Goal: Find specific page/section: Find specific page/section

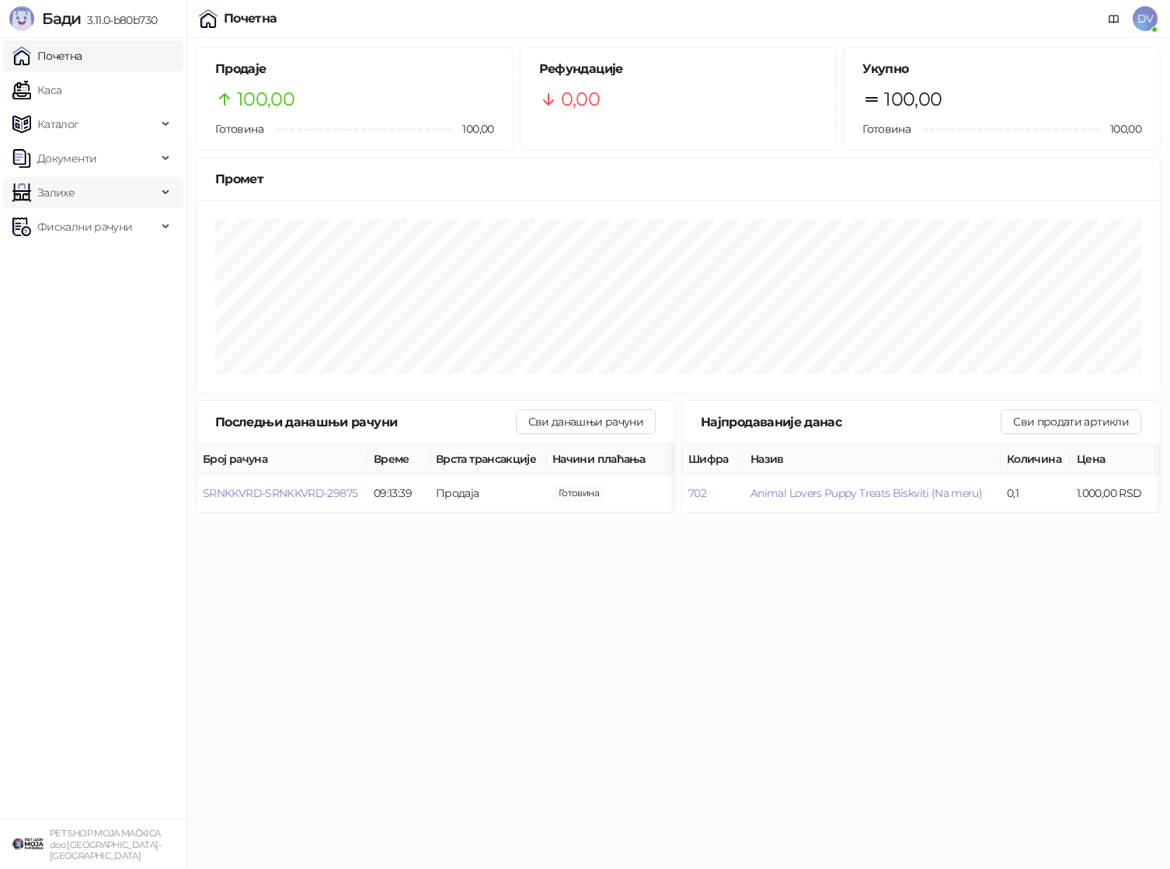
click at [50, 187] on span "Залихе" at bounding box center [55, 192] width 37 height 31
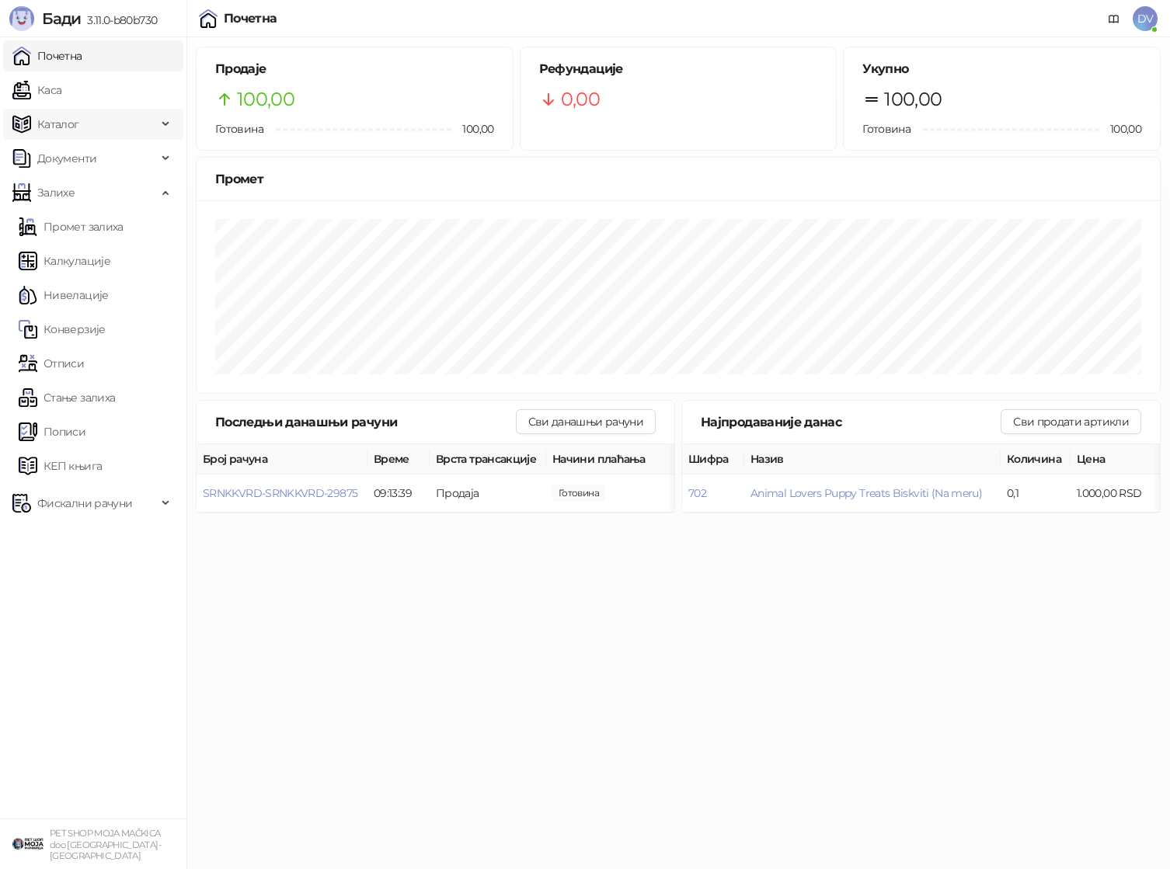
click at [96, 120] on span "Каталог" at bounding box center [84, 124] width 144 height 31
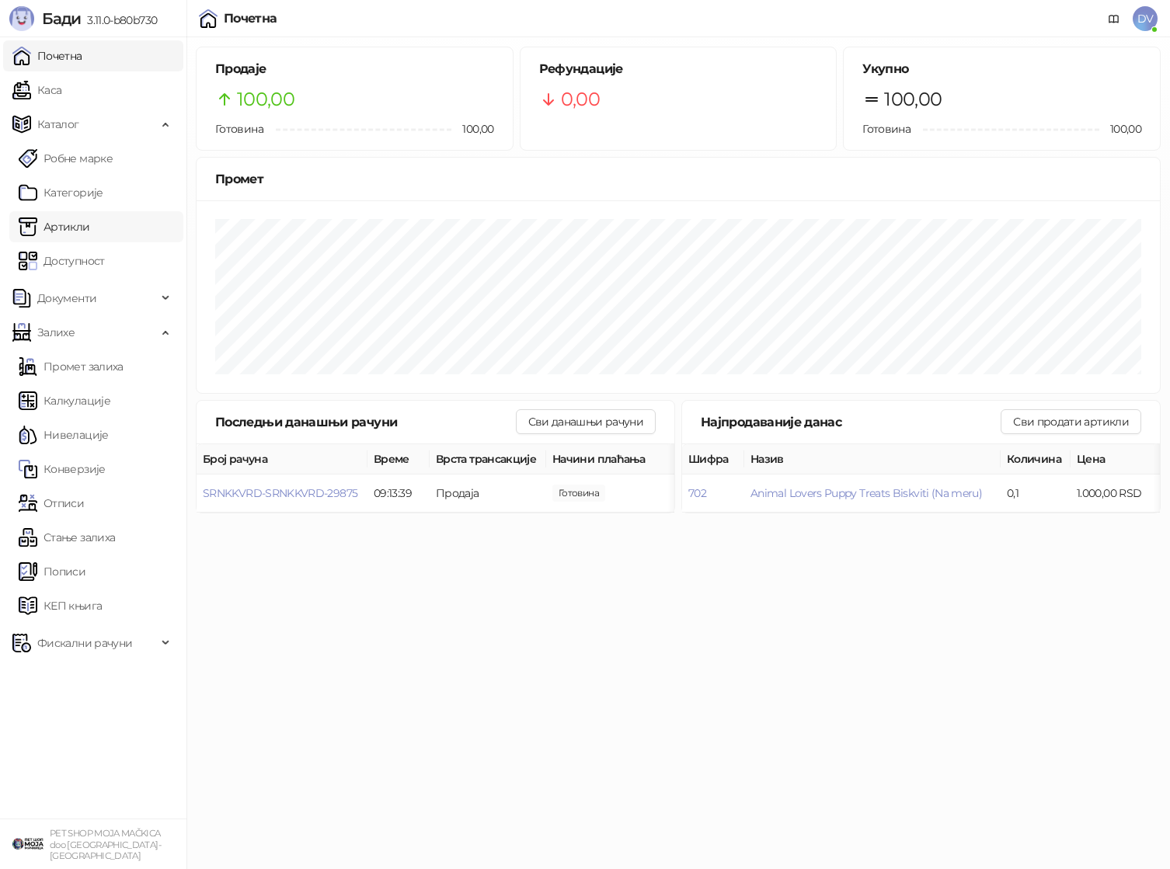
click at [90, 231] on link "Артикли" at bounding box center [54, 226] width 71 height 31
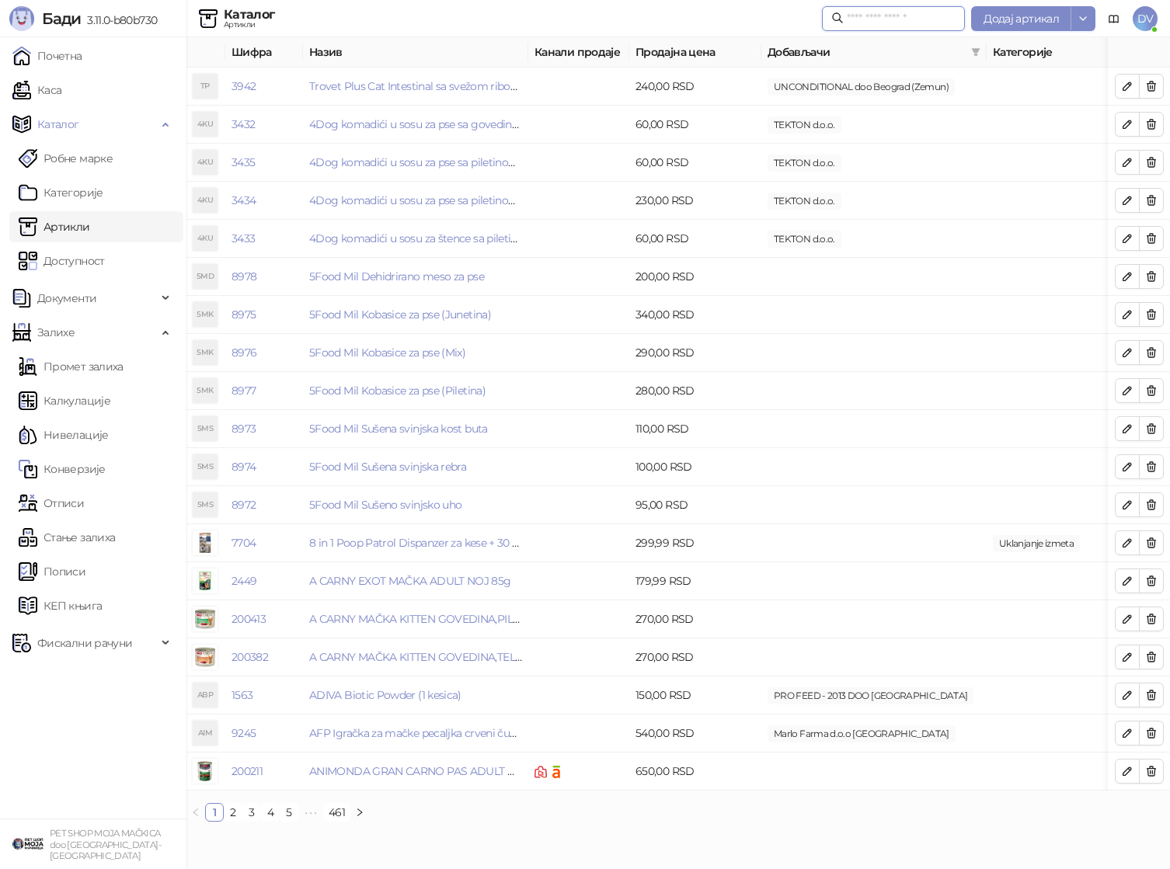
click at [871, 10] on input "text" at bounding box center [901, 18] width 109 height 17
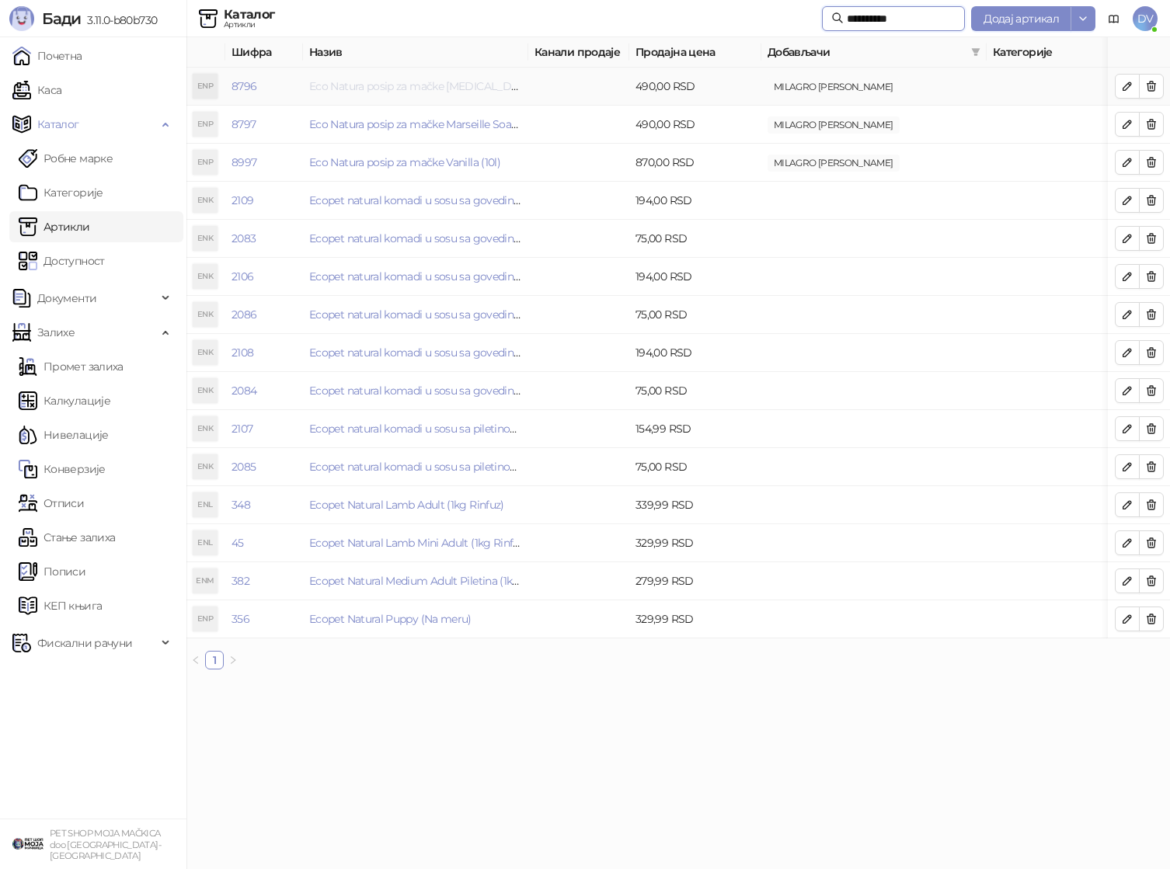
type input "**********"
click at [382, 81] on link "Eco Natura posip za mačke [MEDICAL_DATA] (5 l)" at bounding box center [431, 86] width 245 height 14
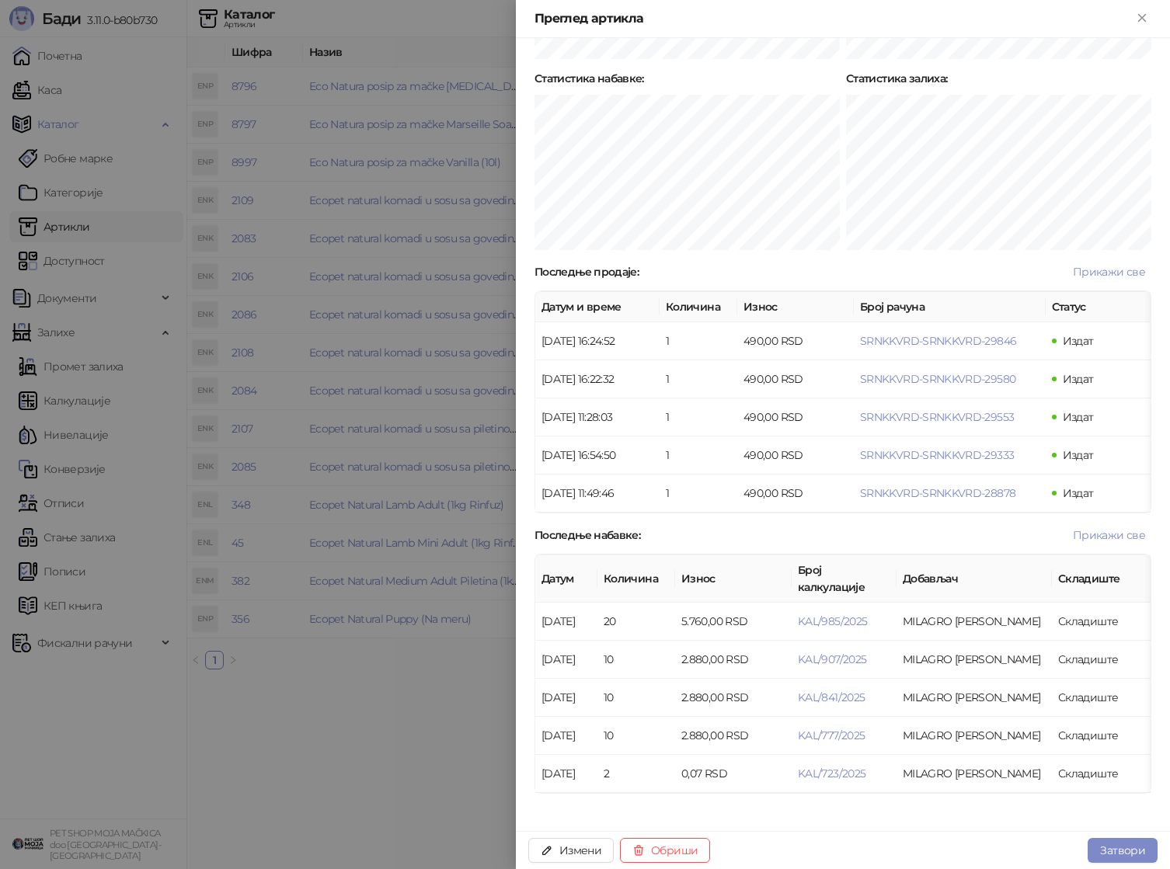
scroll to position [841, 0]
click at [840, 614] on span "KAL/985/2025" at bounding box center [832, 621] width 69 height 14
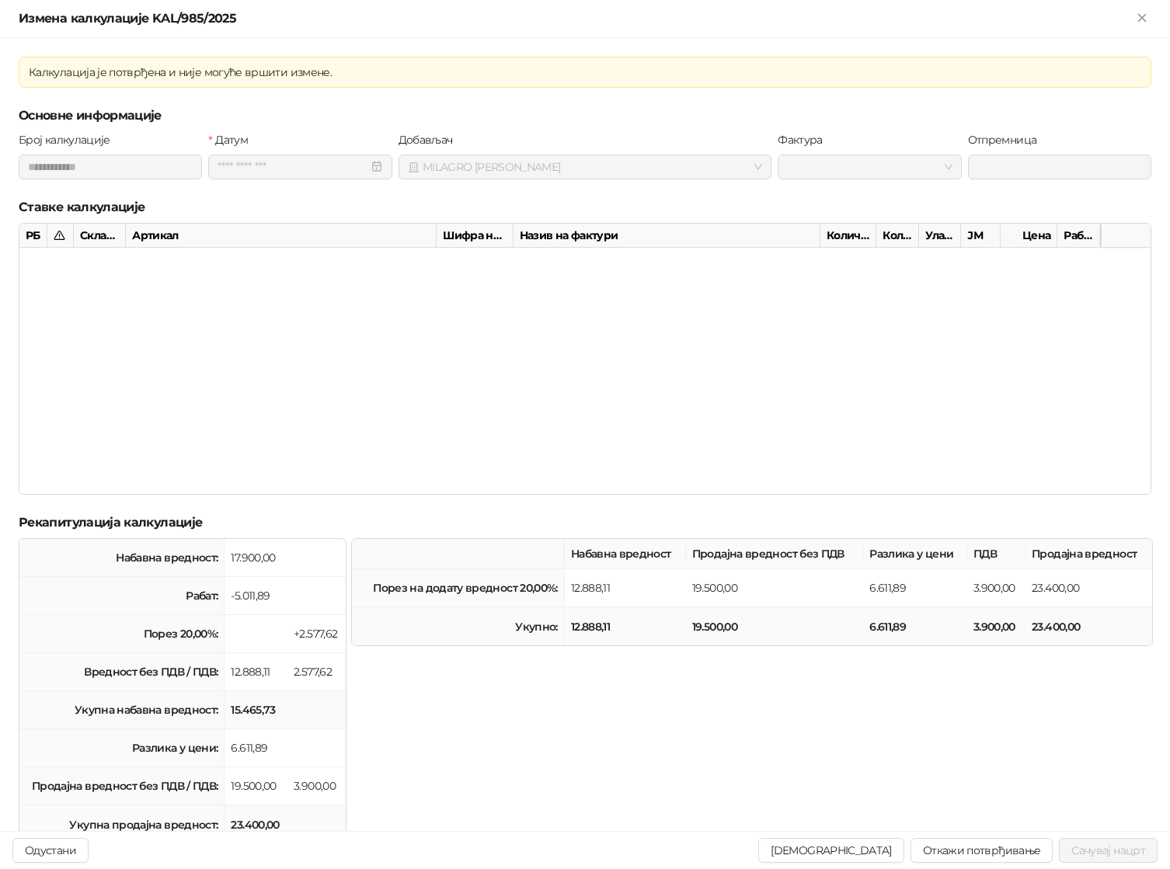
type input "**********"
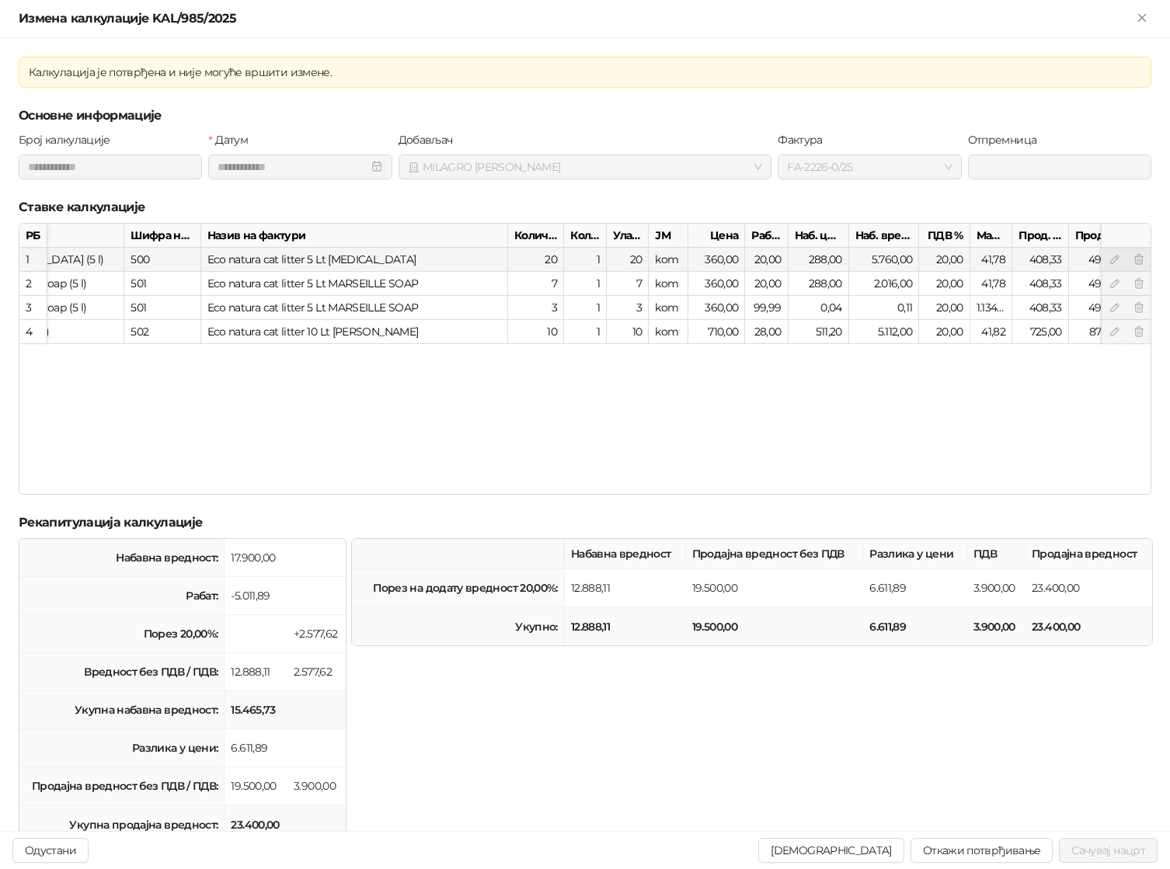
scroll to position [0, 308]
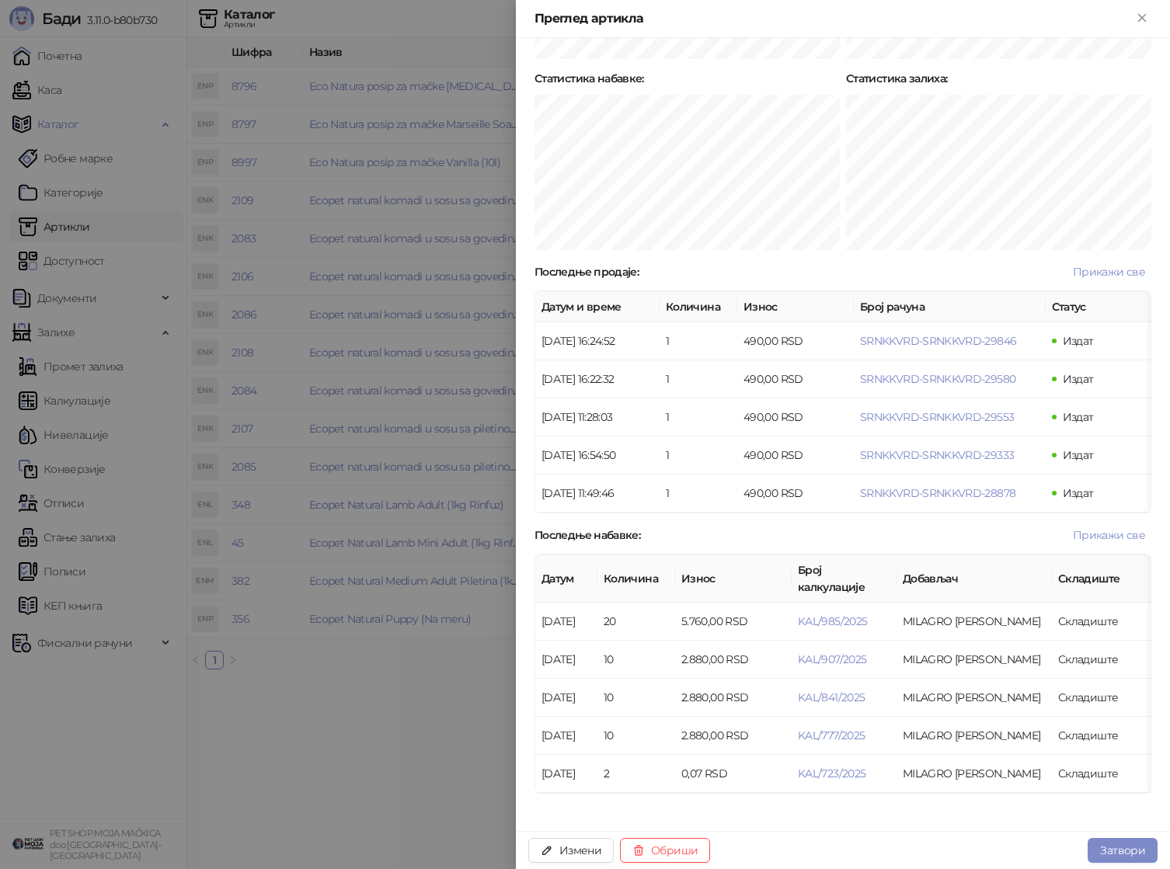
click at [281, 282] on div at bounding box center [585, 434] width 1170 height 869
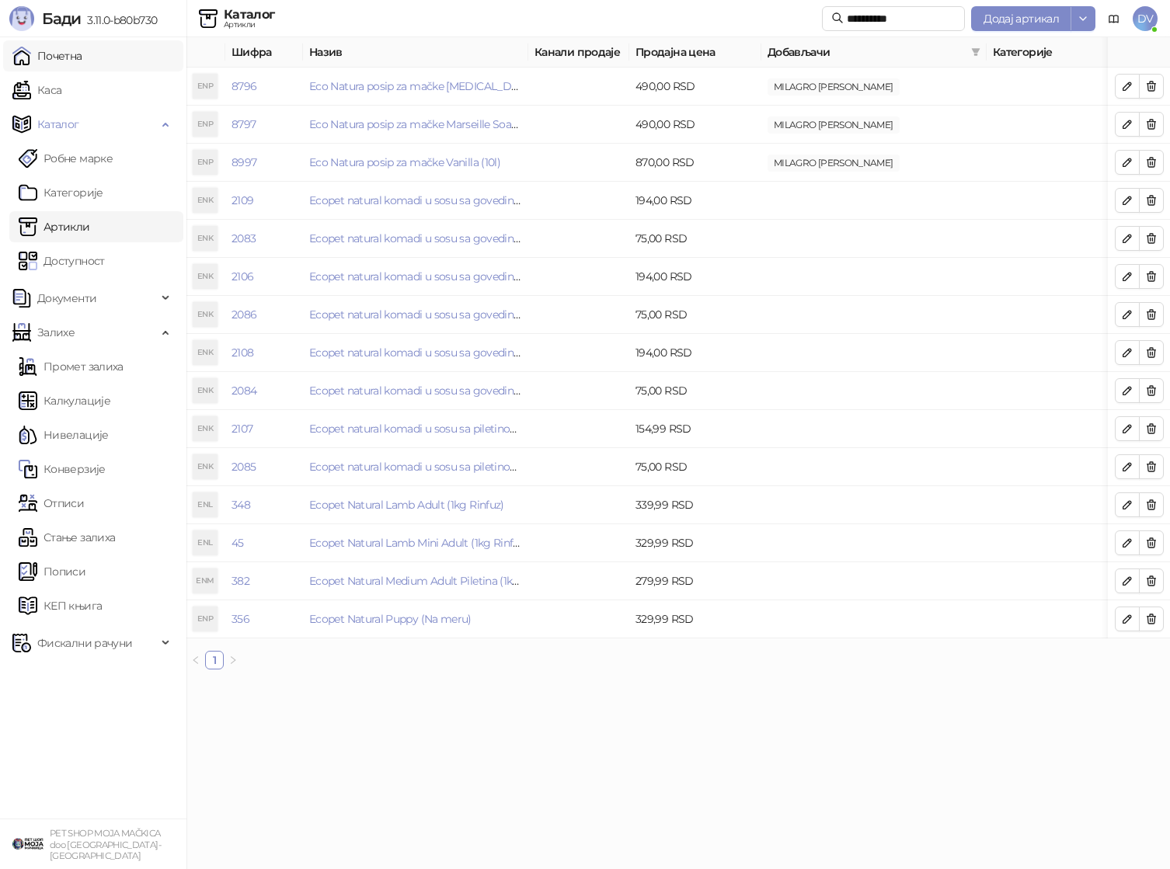
click at [82, 50] on link "Почетна" at bounding box center [47, 55] width 70 height 31
